Goal: Task Accomplishment & Management: Use online tool/utility

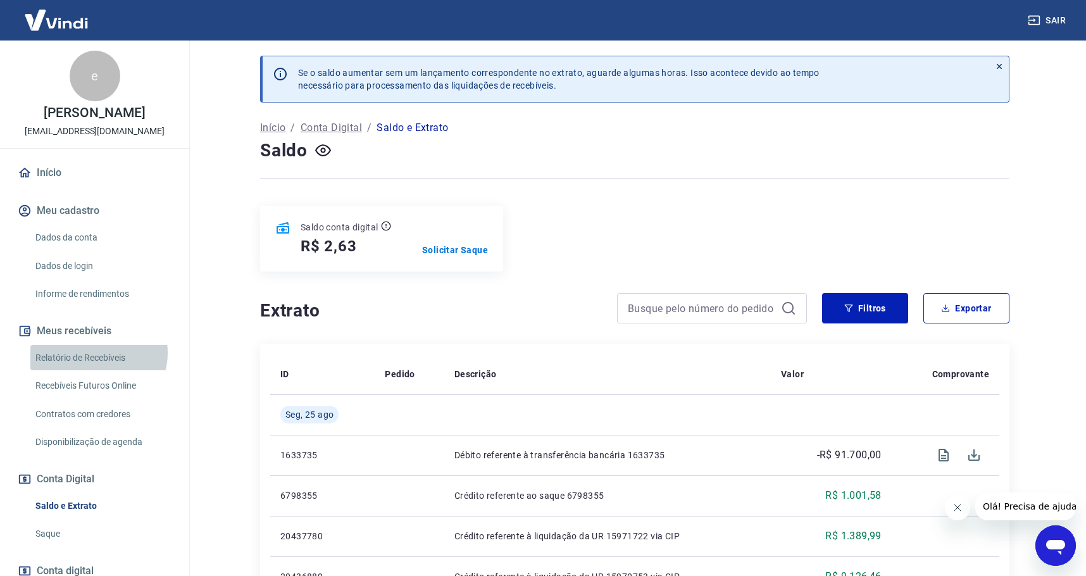
click at [97, 352] on link "Relatório de Recebíveis" at bounding box center [102, 358] width 144 height 26
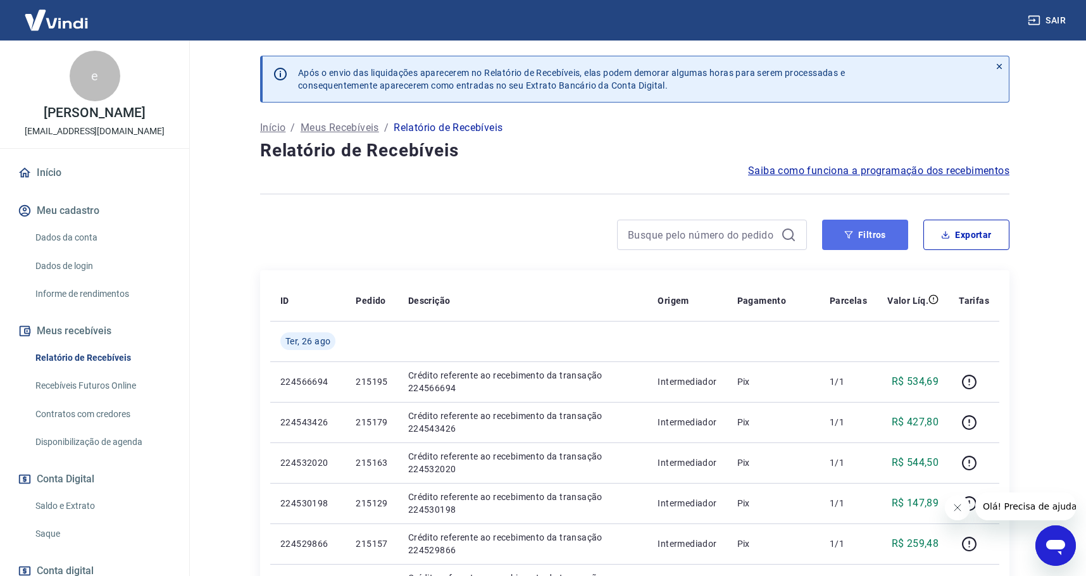
click at [890, 227] on button "Filtros" at bounding box center [865, 235] width 86 height 30
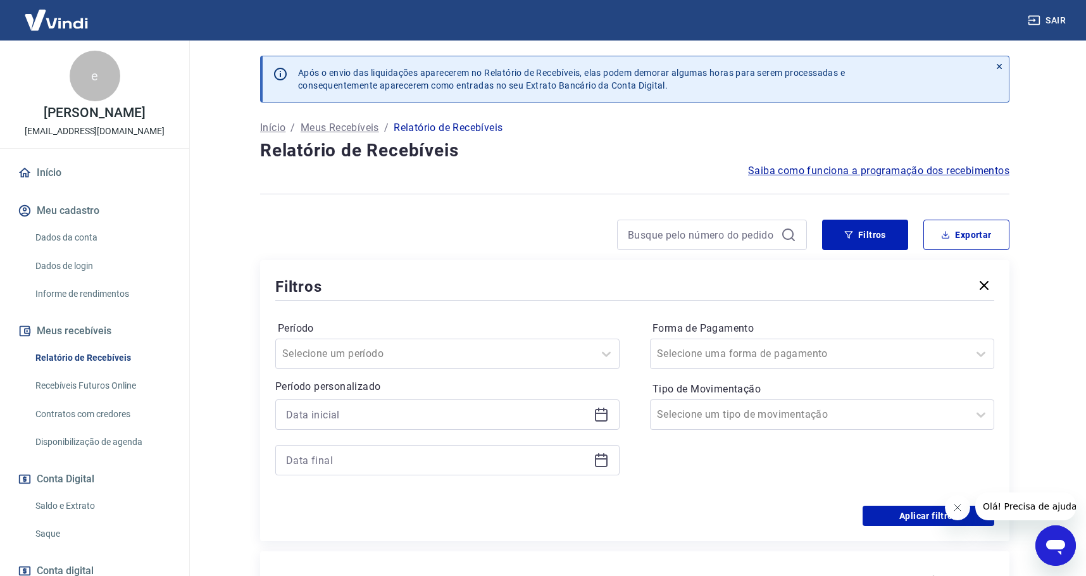
click at [595, 409] on icon at bounding box center [601, 415] width 13 height 13
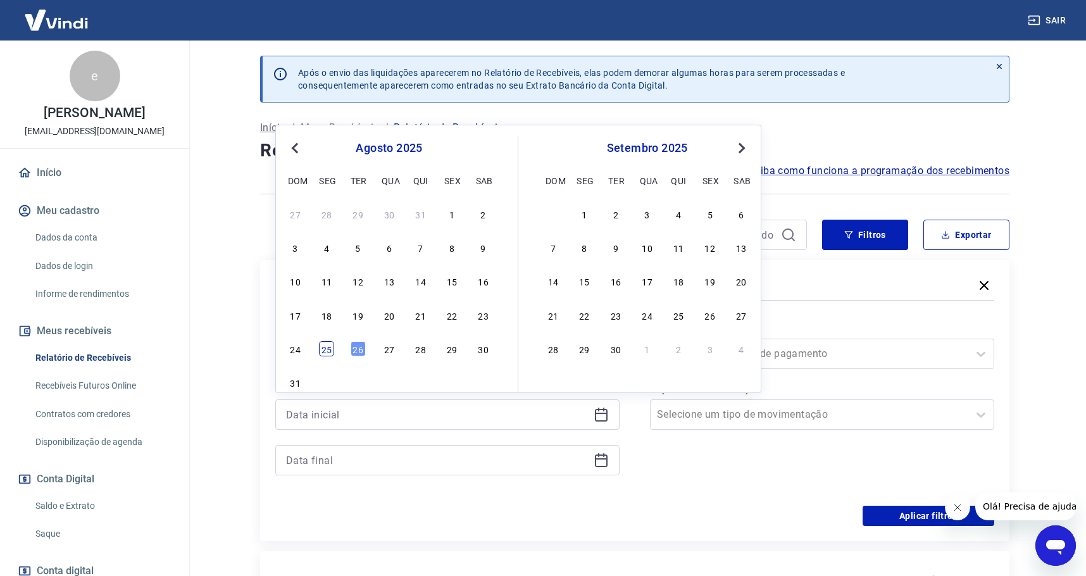
click at [326, 349] on div "25" at bounding box center [326, 348] width 15 height 15
type input "[DATE]"
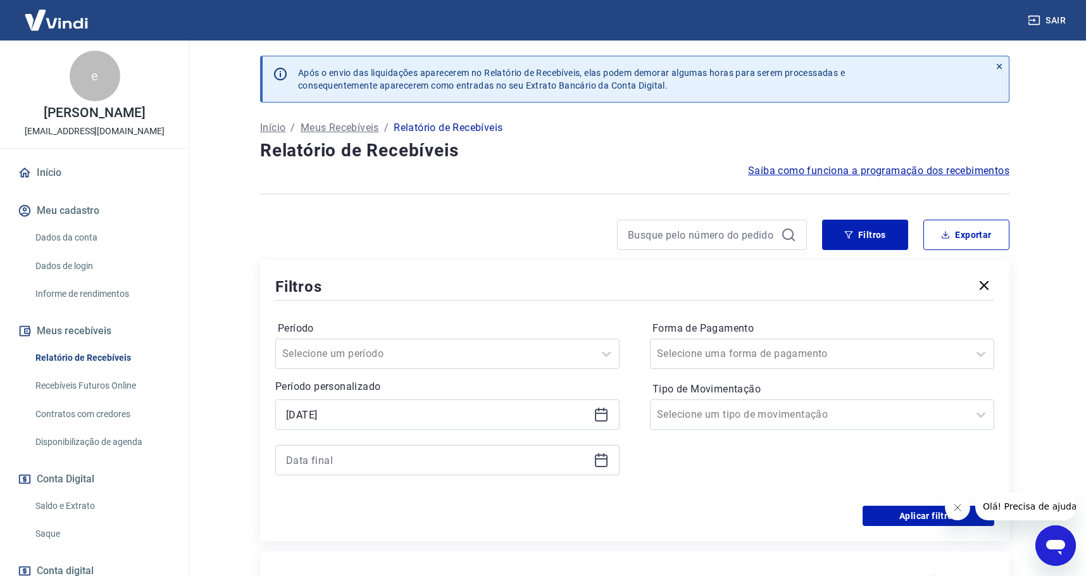
click at [604, 463] on icon at bounding box center [601, 459] width 15 height 15
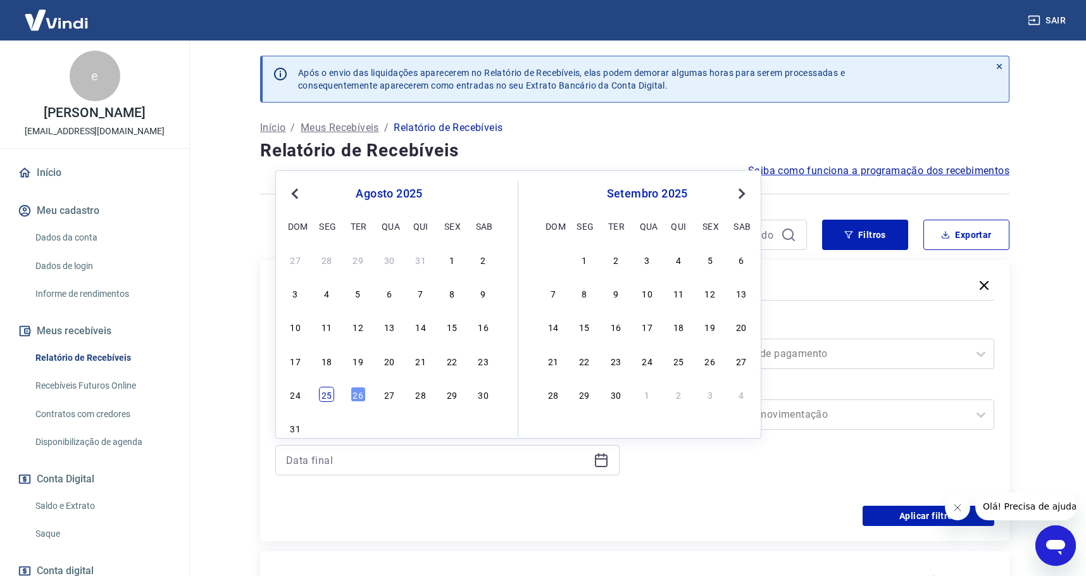
click at [323, 399] on div "25" at bounding box center [326, 394] width 15 height 15
type input "[DATE]"
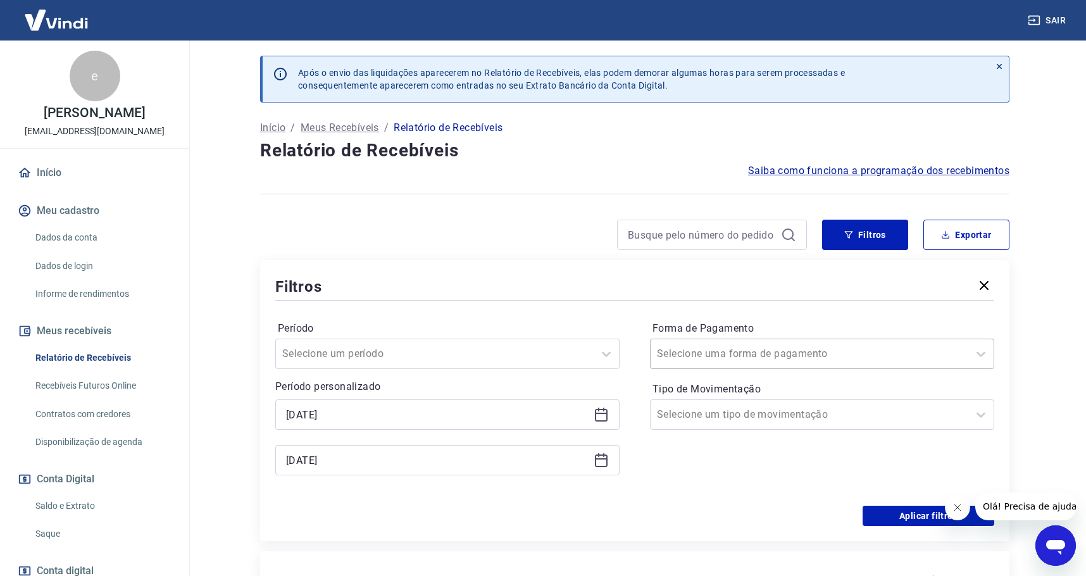
click at [762, 345] on div at bounding box center [809, 354] width 305 height 18
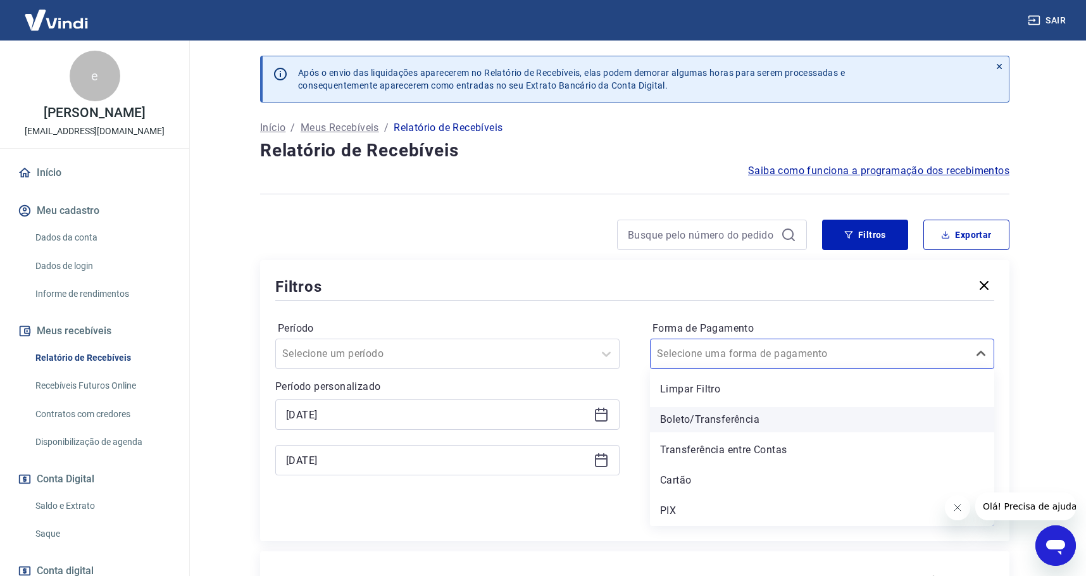
click at [683, 424] on div "Boleto/Transferência" at bounding box center [822, 419] width 344 height 25
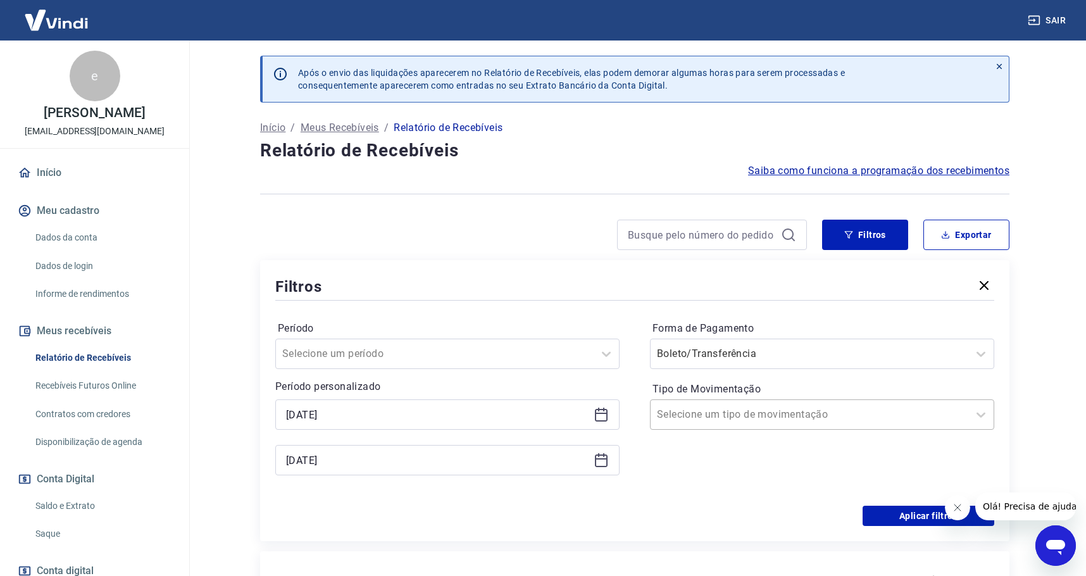
click at [717, 416] on input "Tipo de Movimentação" at bounding box center [721, 414] width 128 height 15
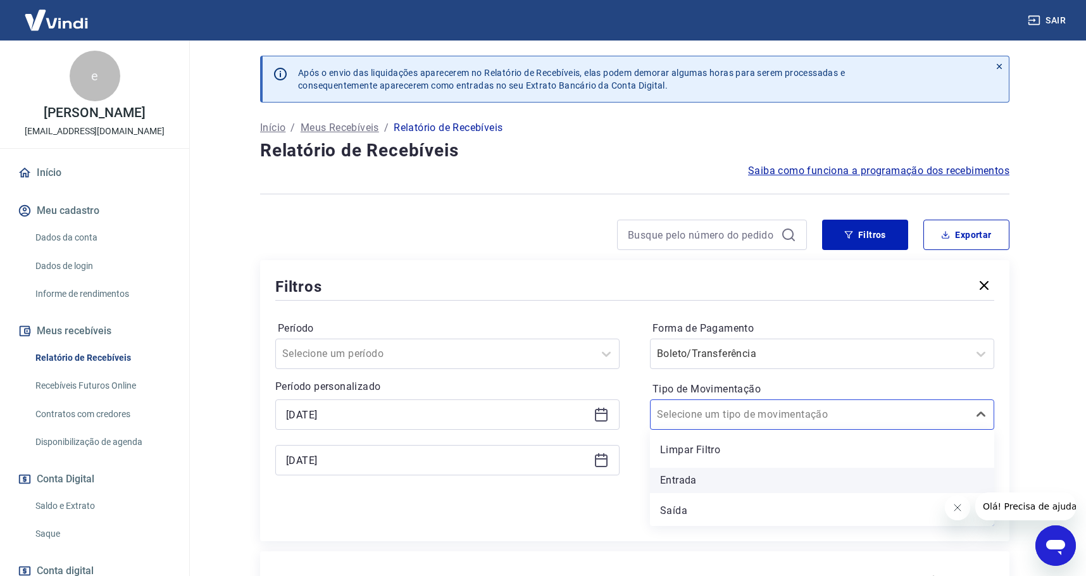
click at [687, 485] on div "Entrada" at bounding box center [822, 480] width 344 height 25
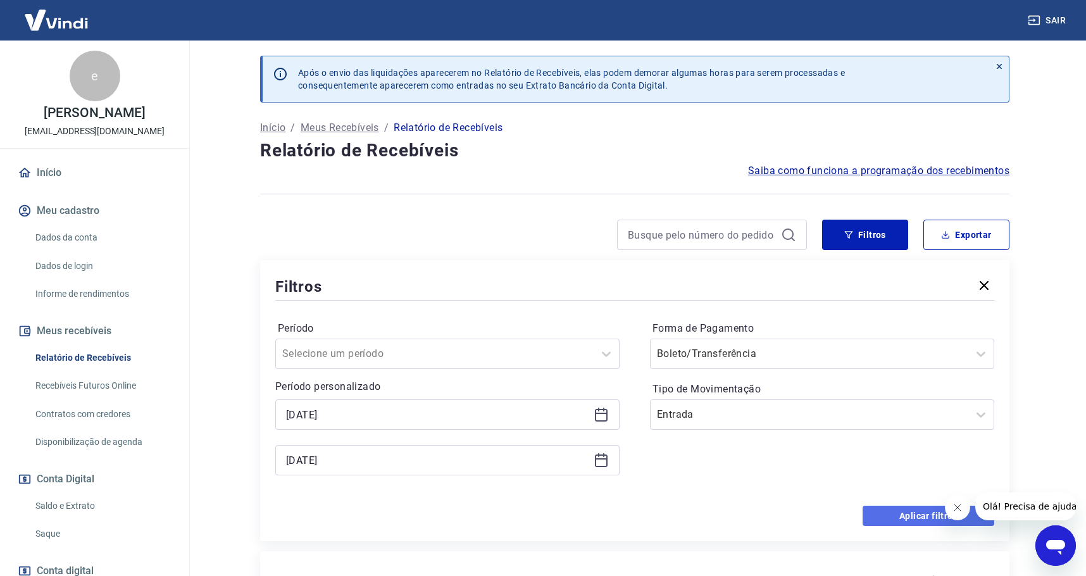
click at [881, 521] on button "Aplicar filtros" at bounding box center [928, 516] width 132 height 20
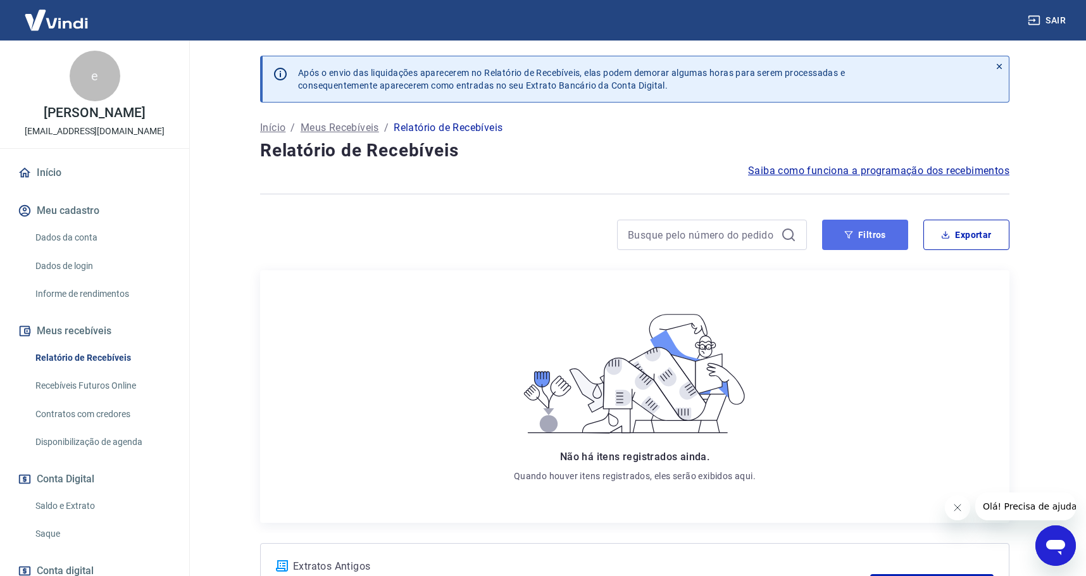
click at [891, 246] on button "Filtros" at bounding box center [865, 235] width 86 height 30
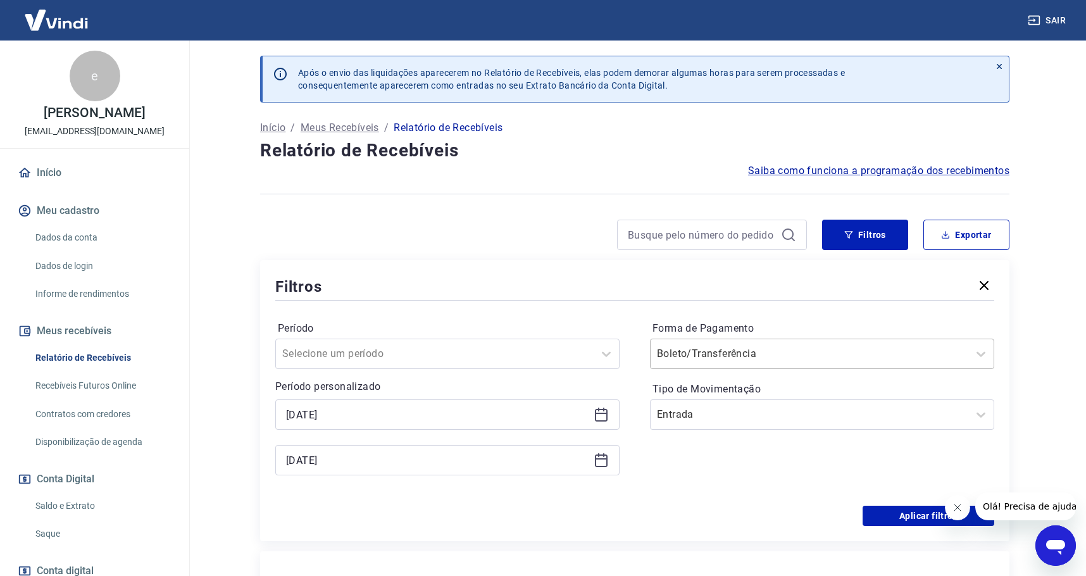
click at [785, 359] on div at bounding box center [809, 354] width 305 height 18
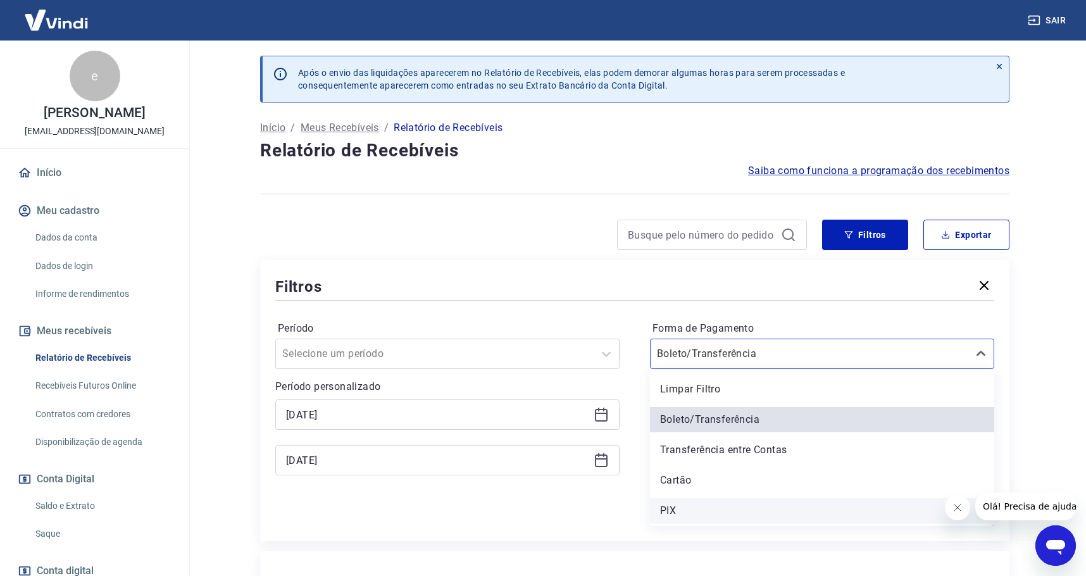
click at [678, 514] on div "PIX" at bounding box center [822, 510] width 344 height 25
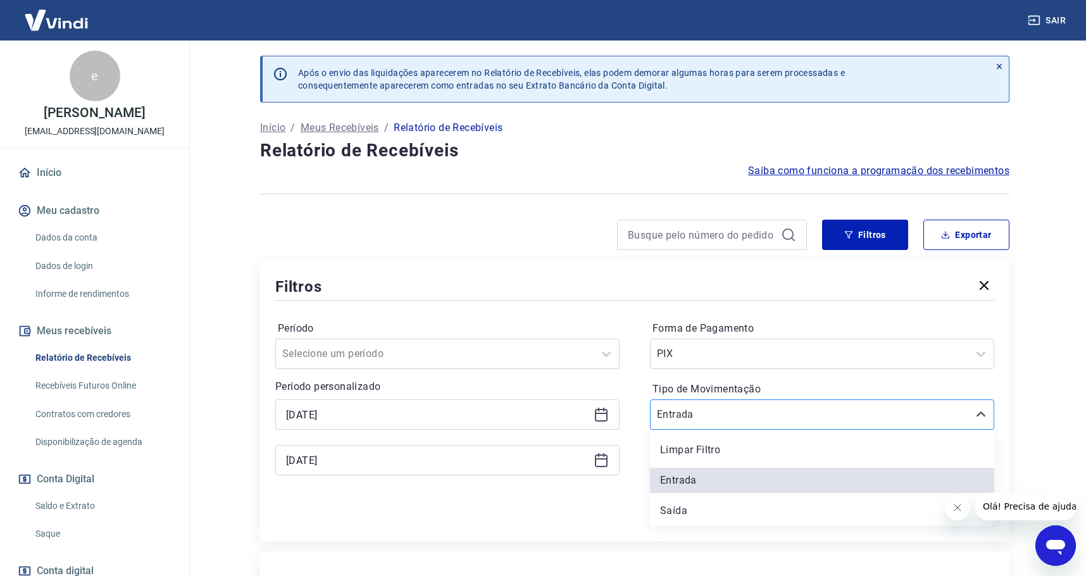
click at [732, 413] on input "Tipo de Movimentação" at bounding box center [721, 414] width 128 height 15
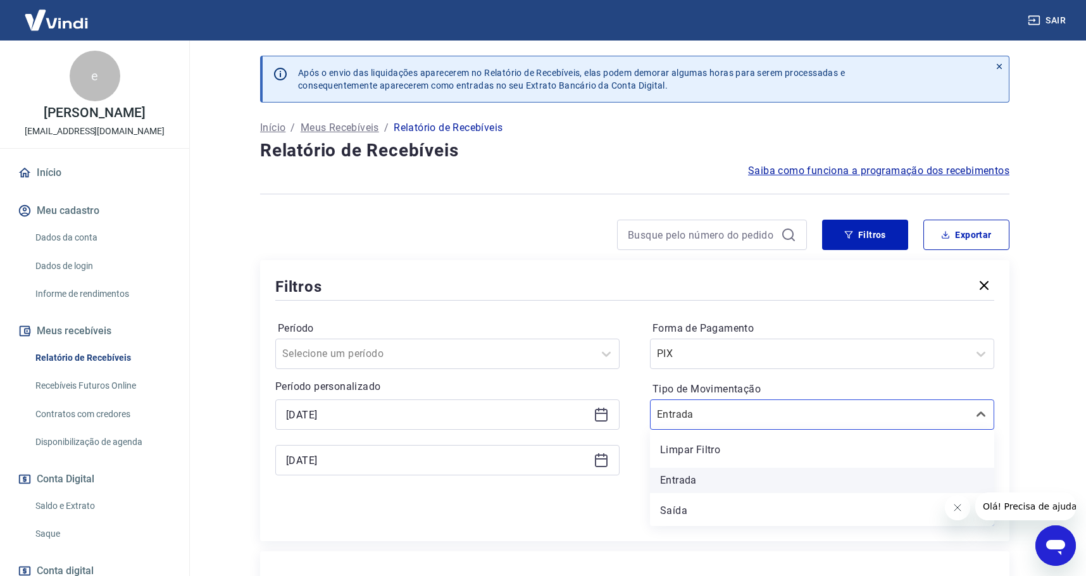
click at [698, 478] on div "Entrada" at bounding box center [822, 480] width 344 height 25
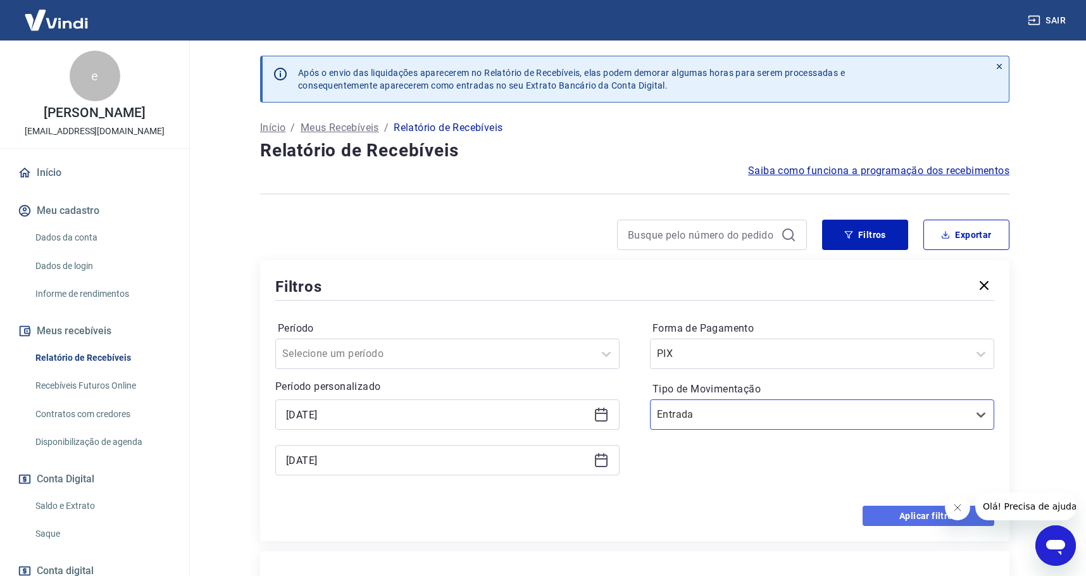
click at [888, 516] on button "Aplicar filtros" at bounding box center [928, 516] width 132 height 20
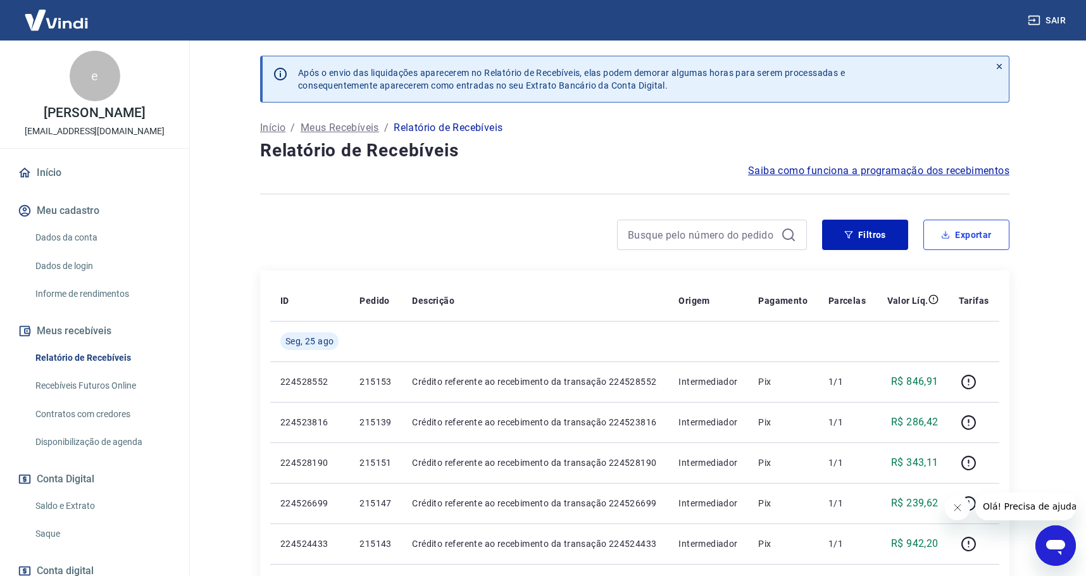
click at [976, 240] on button "Exportar" at bounding box center [966, 235] width 86 height 30
type input "[DATE]"
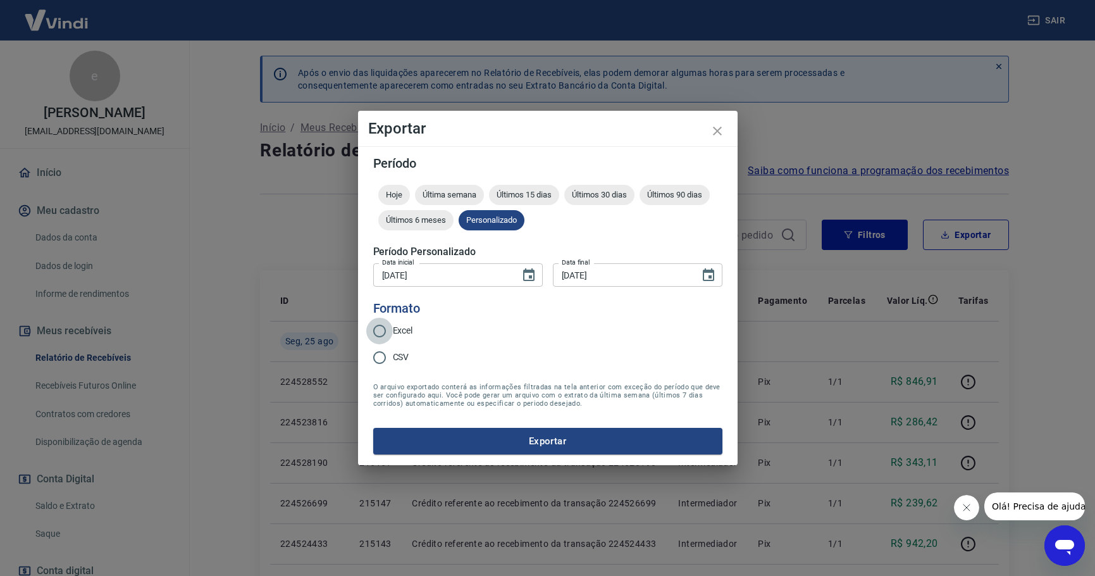
click at [380, 331] on input "Excel" at bounding box center [379, 331] width 27 height 27
radio input "true"
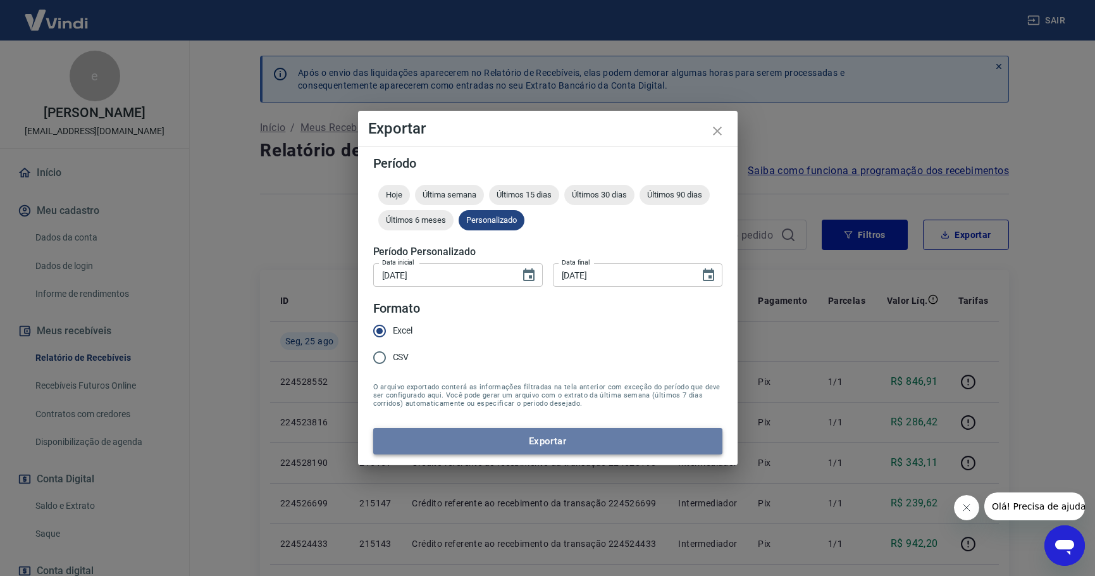
click at [559, 438] on button "Exportar" at bounding box center [547, 441] width 349 height 27
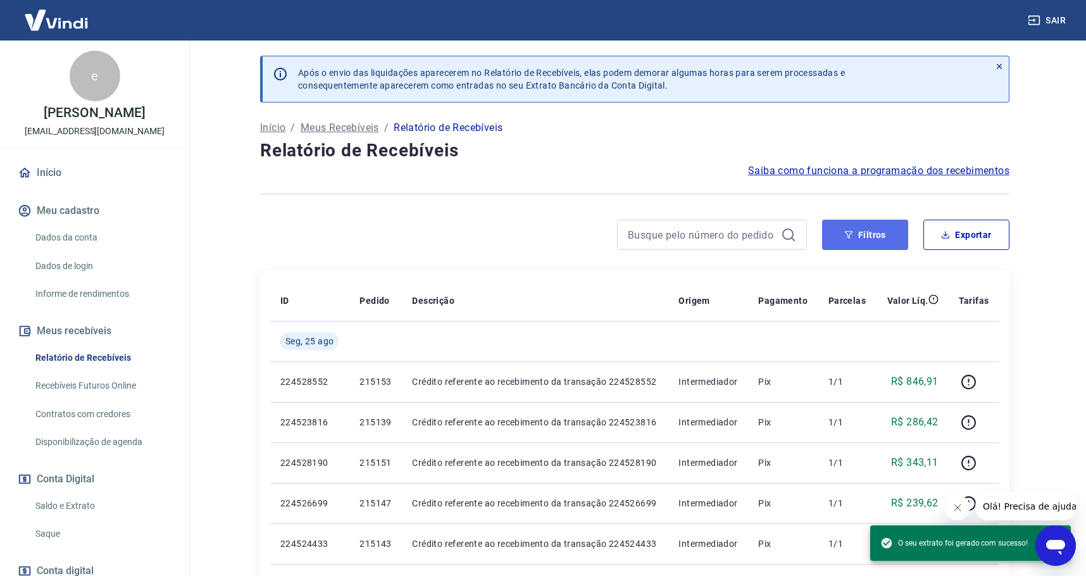
click at [847, 230] on icon "button" at bounding box center [848, 234] width 9 height 9
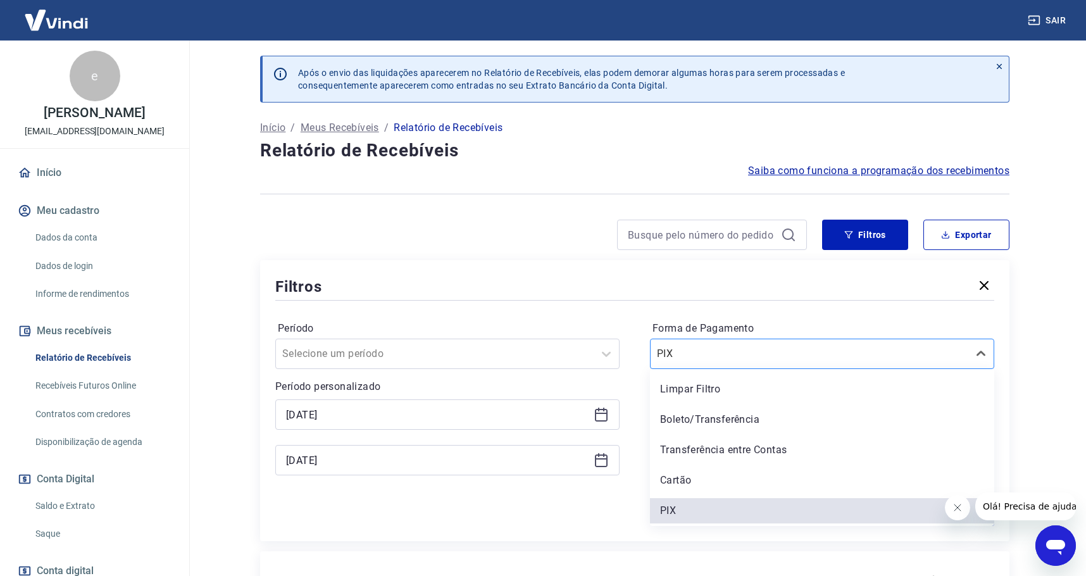
click at [724, 351] on input "Forma de Pagamento" at bounding box center [721, 353] width 128 height 15
click at [719, 382] on div "Limpar Filtro" at bounding box center [822, 388] width 344 height 25
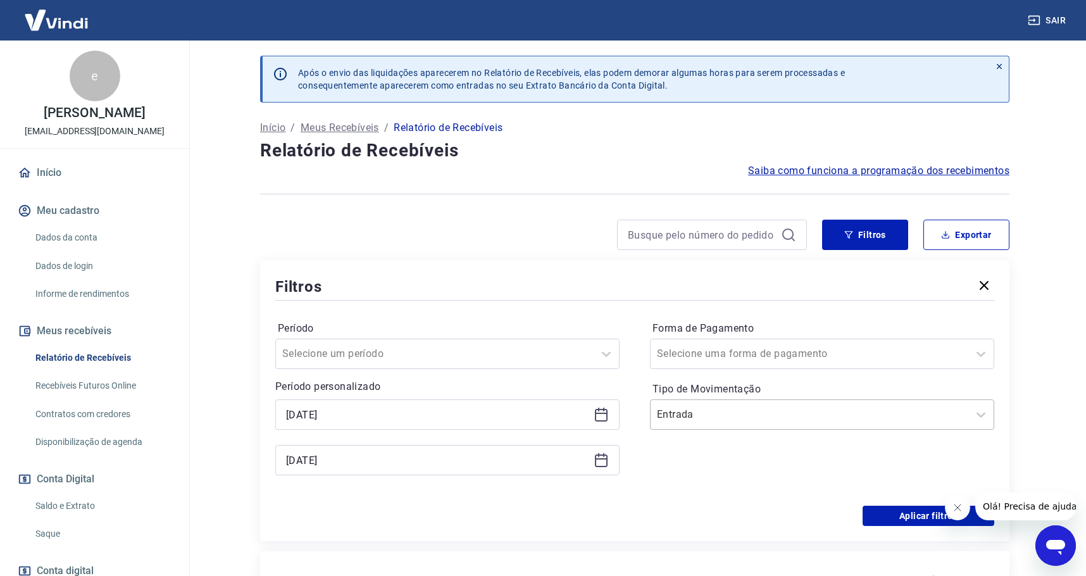
click at [666, 415] on input "Tipo de Movimentação" at bounding box center [721, 414] width 128 height 15
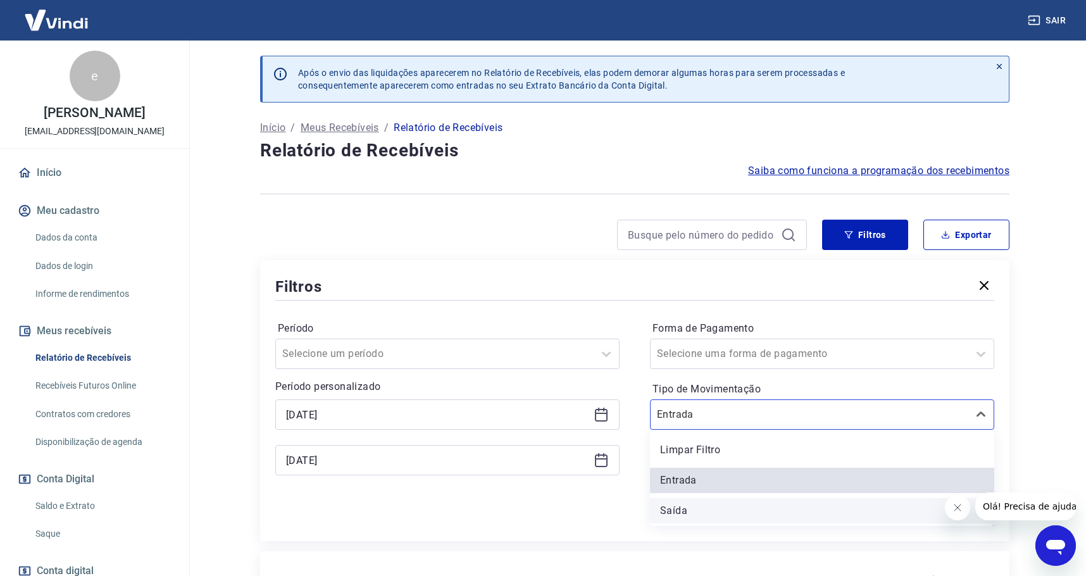
click at [692, 502] on div "Saída" at bounding box center [822, 510] width 344 height 25
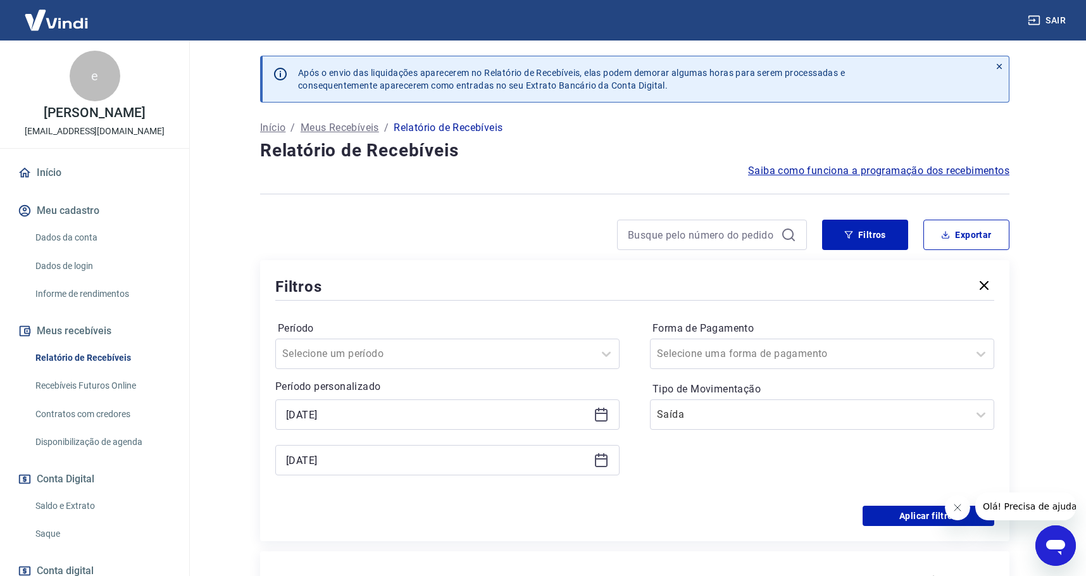
click at [688, 509] on div "Aplicar filtros" at bounding box center [634, 516] width 719 height 20
click at [896, 511] on button "Aplicar filtros" at bounding box center [928, 516] width 132 height 20
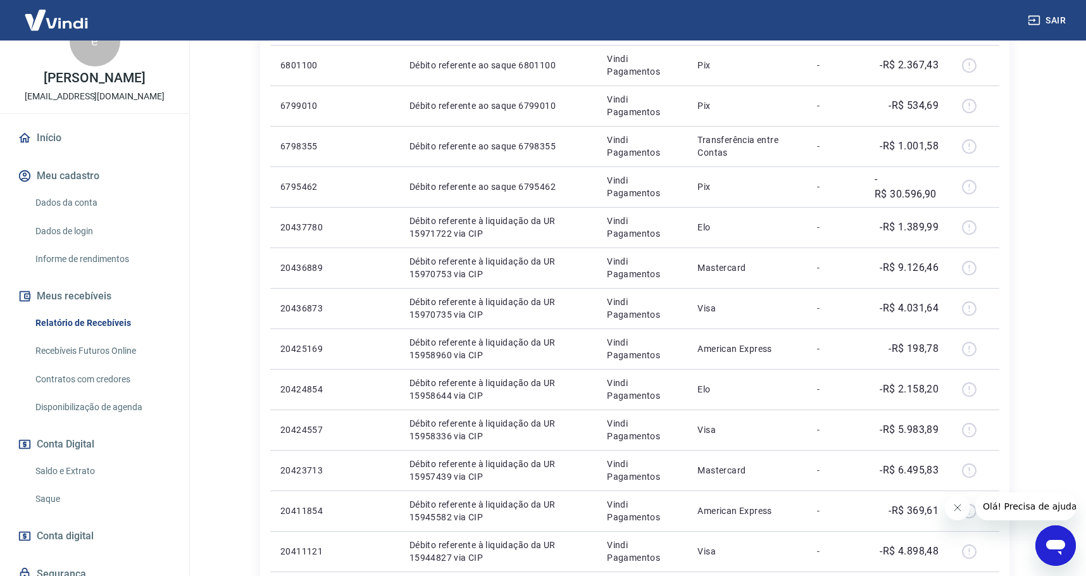
scroll to position [63, 0]
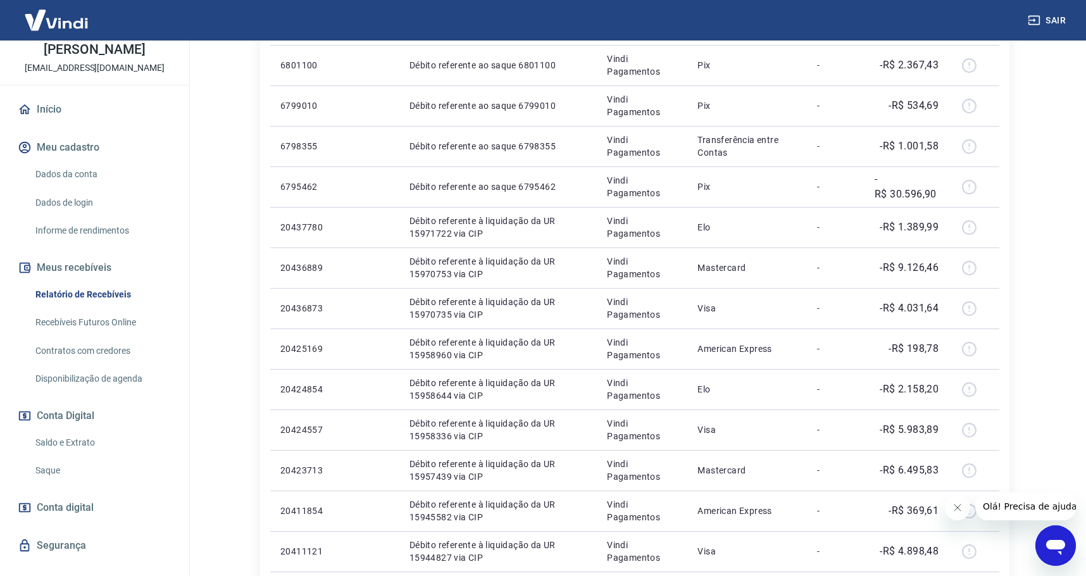
drag, startPoint x: 113, startPoint y: 442, endPoint x: 223, endPoint y: 456, distance: 110.3
click at [113, 442] on link "Saldo e Extrato" at bounding box center [102, 443] width 144 height 26
